Goal: Task Accomplishment & Management: Manage account settings

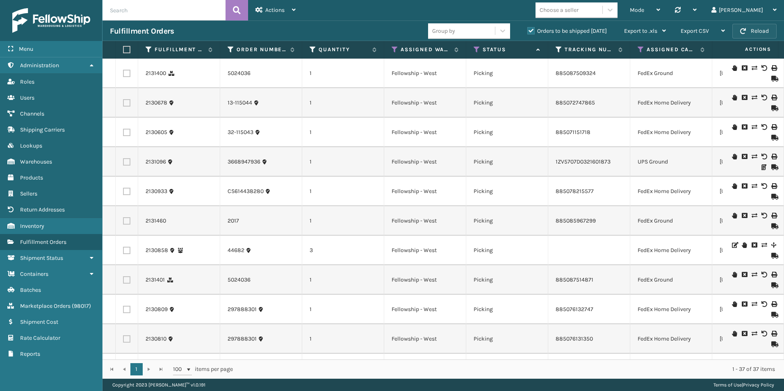
click at [754, 34] on button "Reload" at bounding box center [755, 31] width 44 height 15
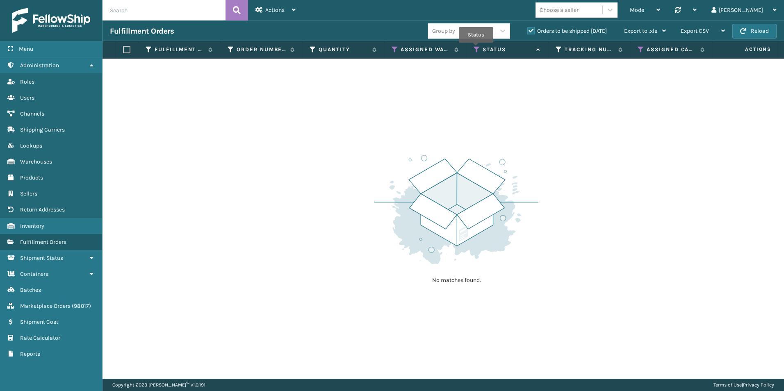
drag, startPoint x: 476, startPoint y: 48, endPoint x: 496, endPoint y: 57, distance: 21.7
click at [477, 48] on icon at bounding box center [477, 49] width 7 height 7
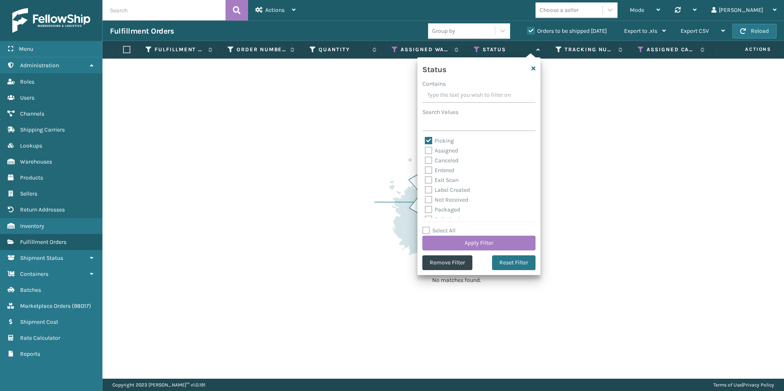
click at [428, 139] on label "Picking" at bounding box center [439, 140] width 29 height 7
click at [425, 139] on input "Picking" at bounding box center [425, 138] width 0 height 5
checkbox input "false"
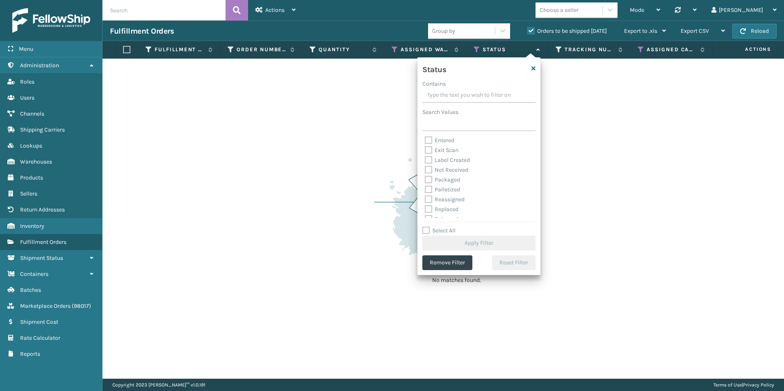
scroll to position [41, 0]
click at [427, 178] on label "Palletized" at bounding box center [442, 178] width 35 height 7
click at [425, 178] on input "Palletized" at bounding box center [425, 176] width 0 height 5
checkbox input "true"
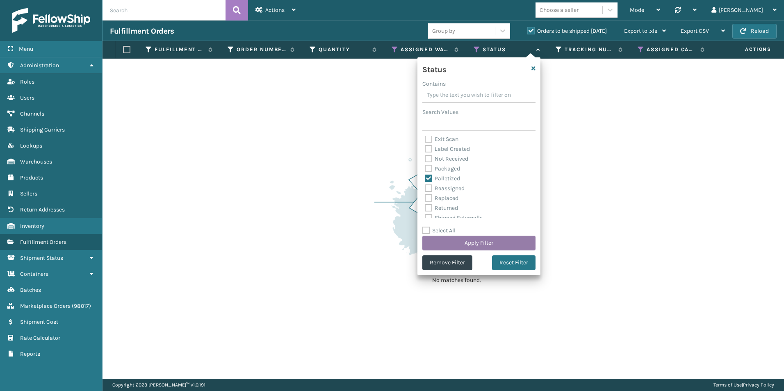
click at [482, 242] on button "Apply Filter" at bounding box center [479, 243] width 113 height 15
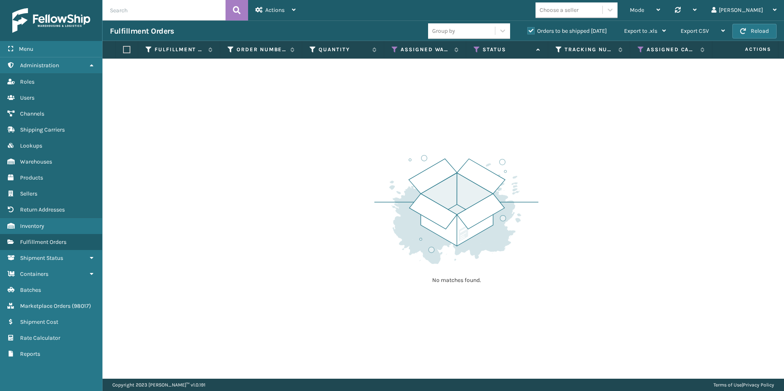
click at [531, 32] on label "Orders to be shipped [DATE]" at bounding box center [568, 30] width 80 height 7
click at [528, 32] on input "Orders to be shipped [DATE]" at bounding box center [528, 28] width 0 height 5
click at [642, 50] on icon at bounding box center [641, 49] width 7 height 7
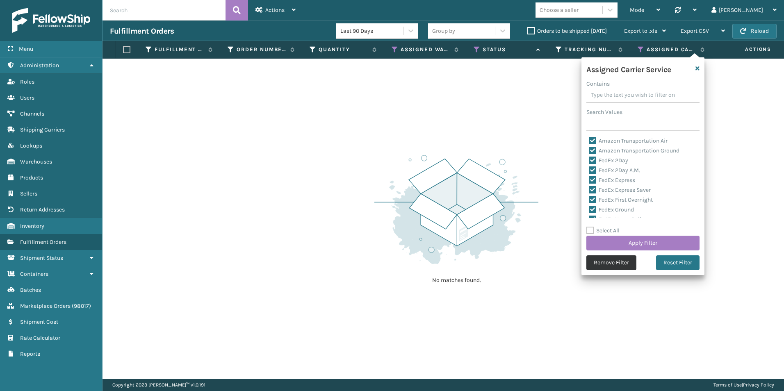
click at [624, 264] on button "Remove Filter" at bounding box center [612, 263] width 50 height 15
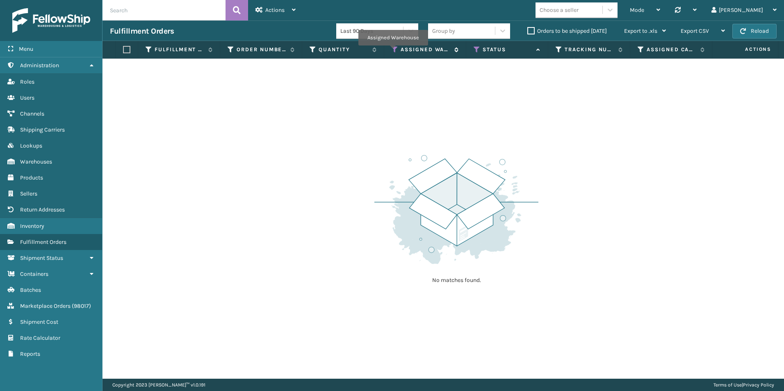
click at [393, 51] on icon at bounding box center [395, 49] width 7 height 7
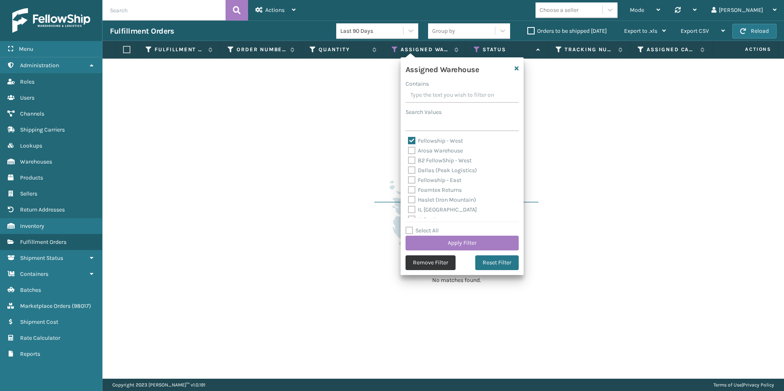
click at [425, 260] on button "Remove Filter" at bounding box center [431, 263] width 50 height 15
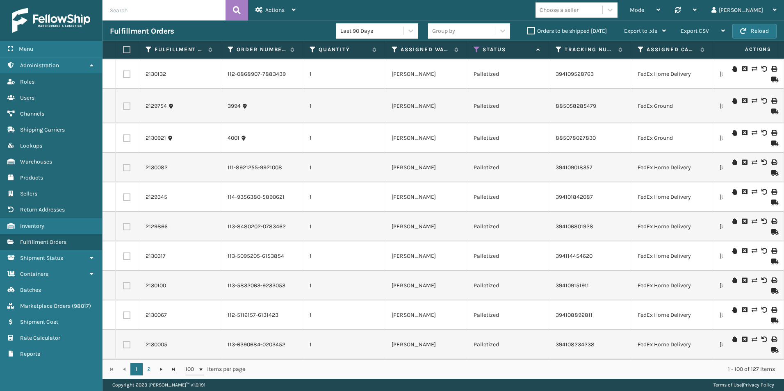
scroll to position [0, 0]
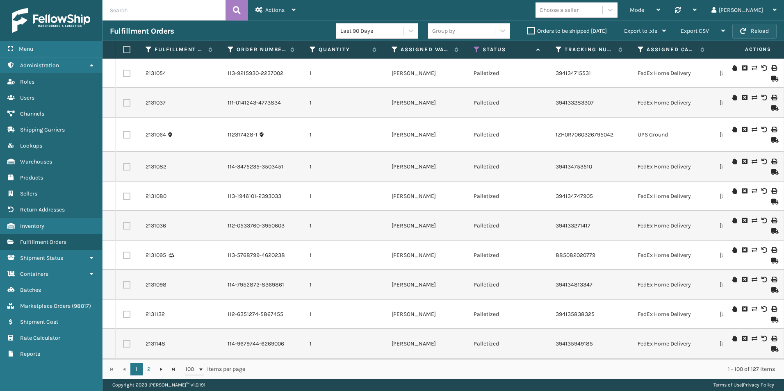
click at [753, 33] on button "Reload" at bounding box center [755, 31] width 44 height 15
